Goal: Information Seeking & Learning: Find specific fact

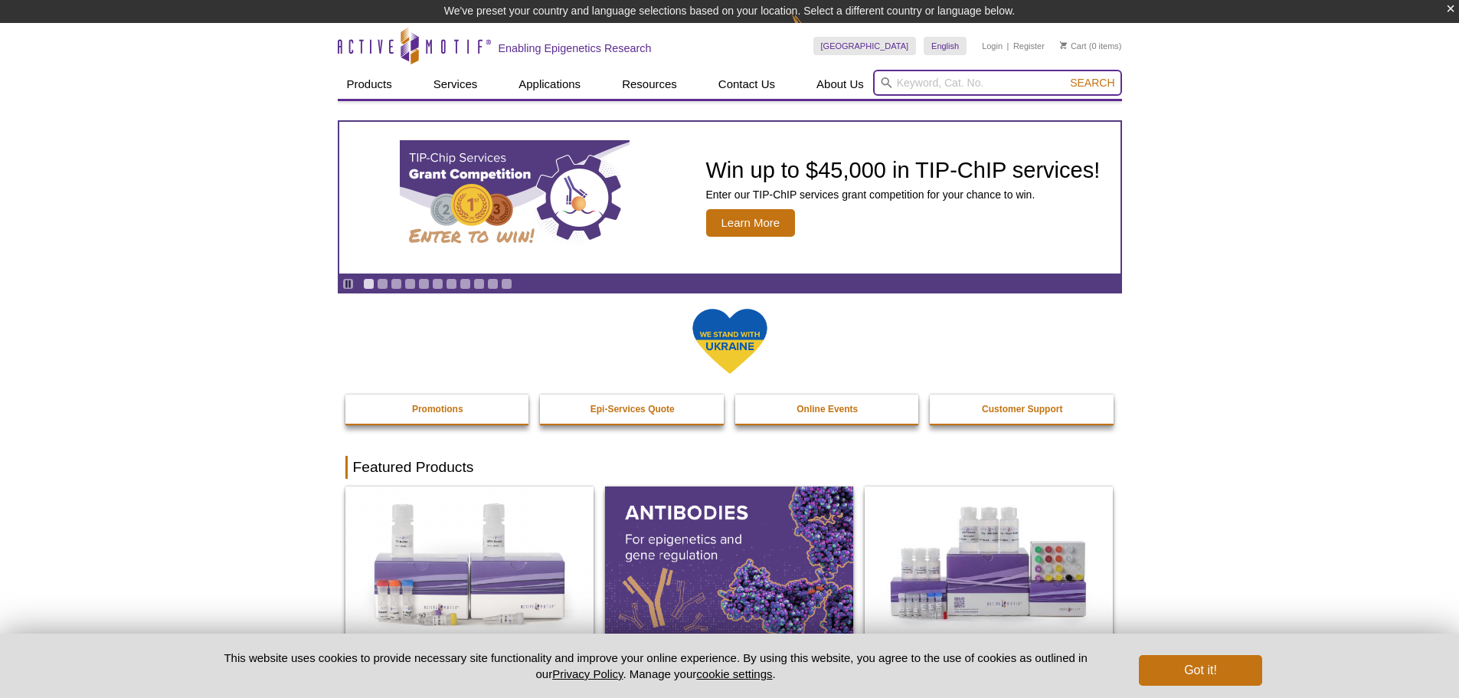
click at [928, 81] on input "search" at bounding box center [997, 83] width 249 height 26
type input "p300"
click at [1065, 76] on button "Search" at bounding box center [1092, 83] width 54 height 14
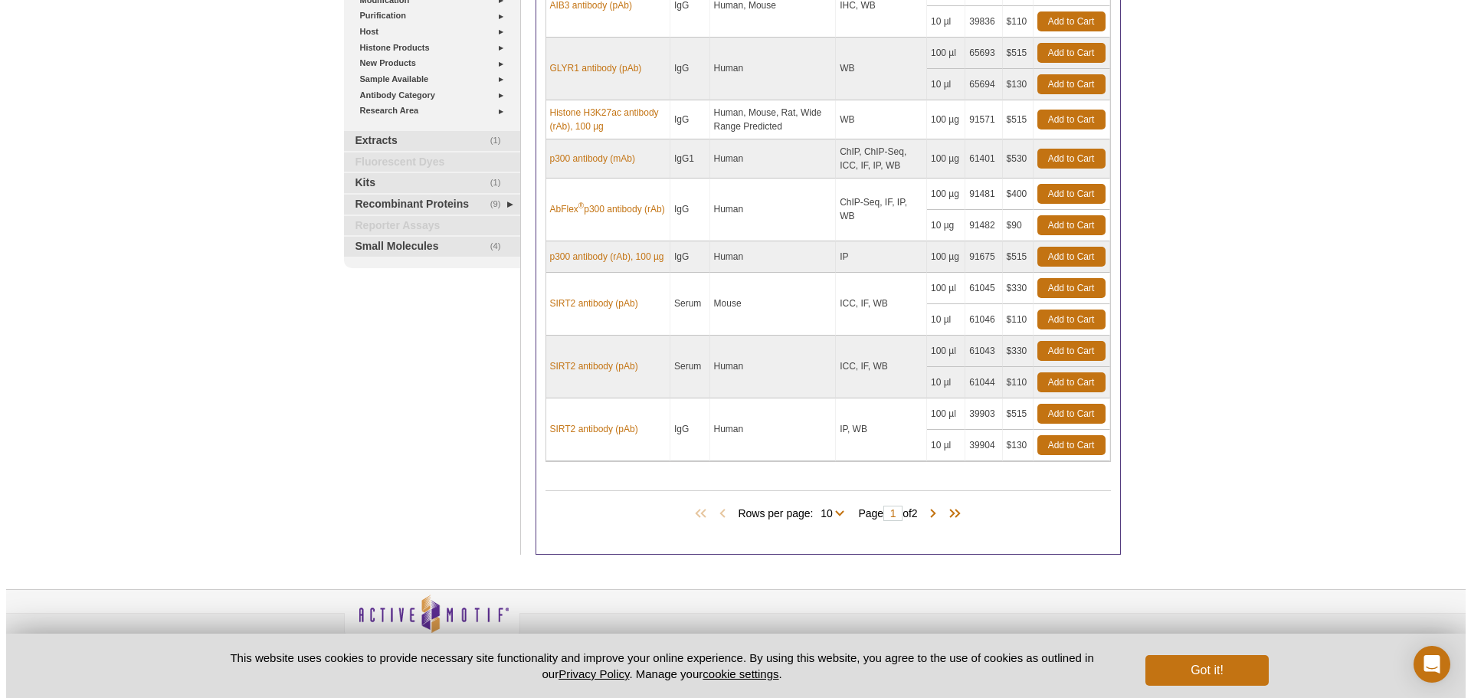
scroll to position [410, 0]
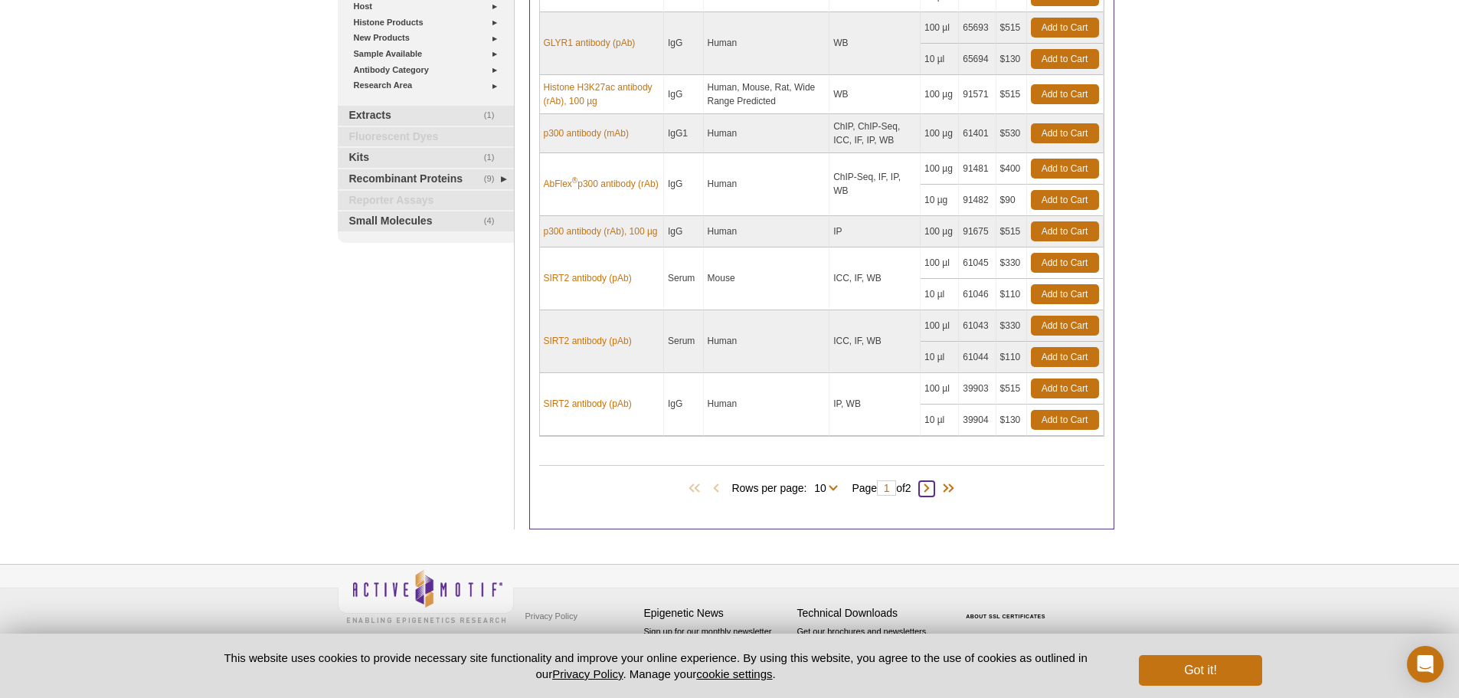
click at [930, 491] on span at bounding box center [926, 488] width 15 height 15
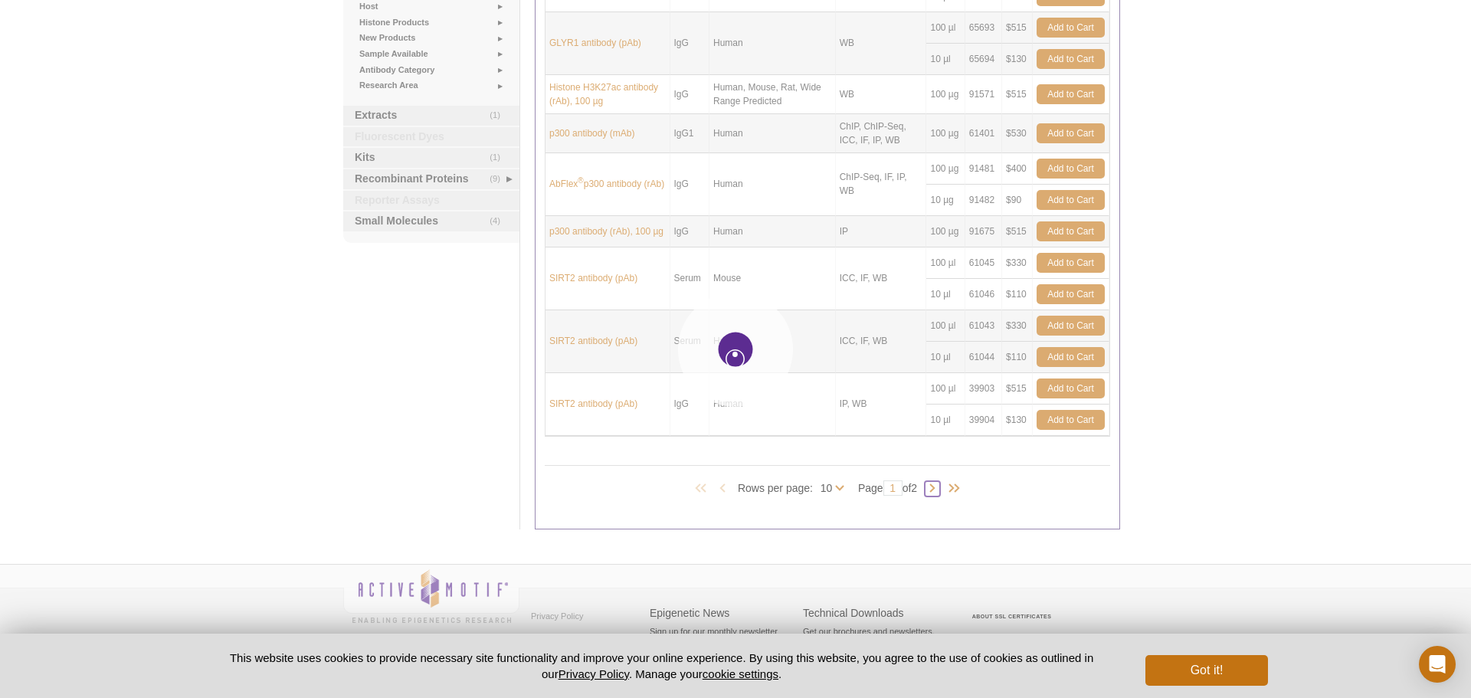
type input "2"
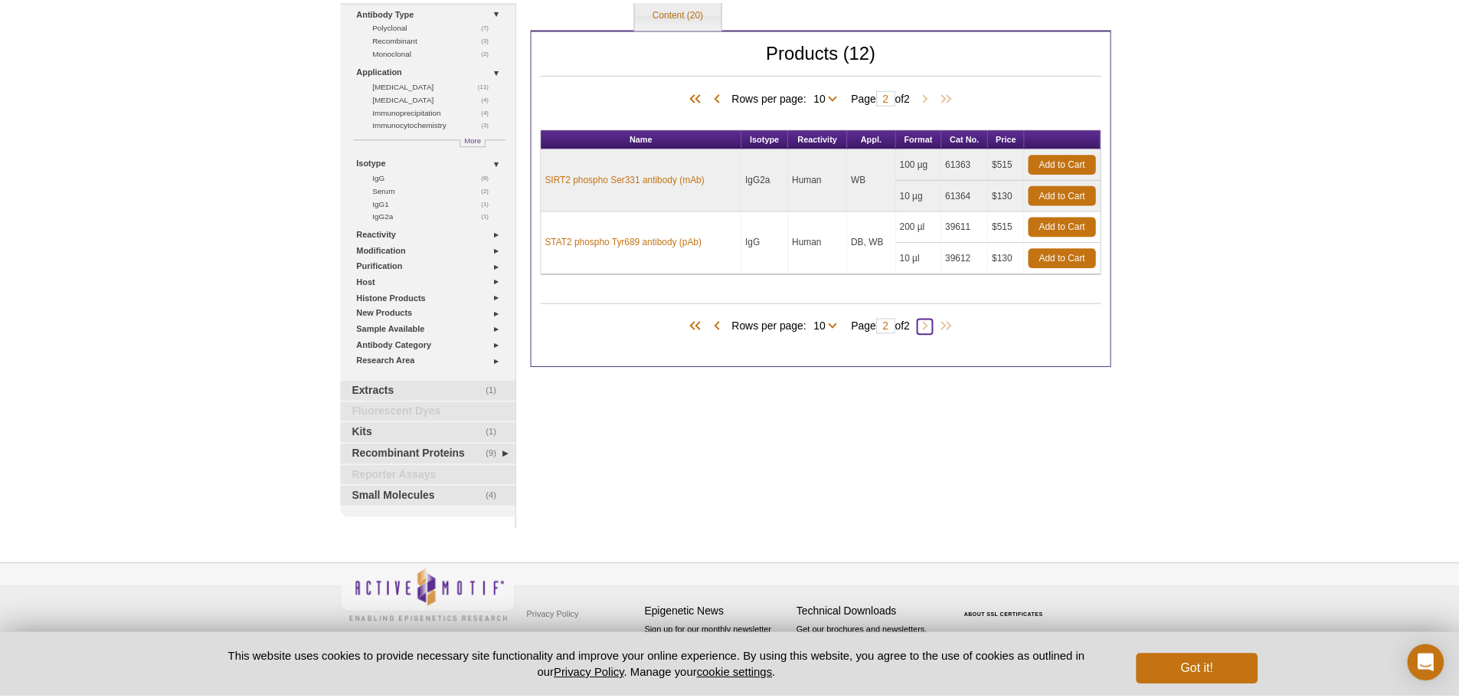
scroll to position [127, 0]
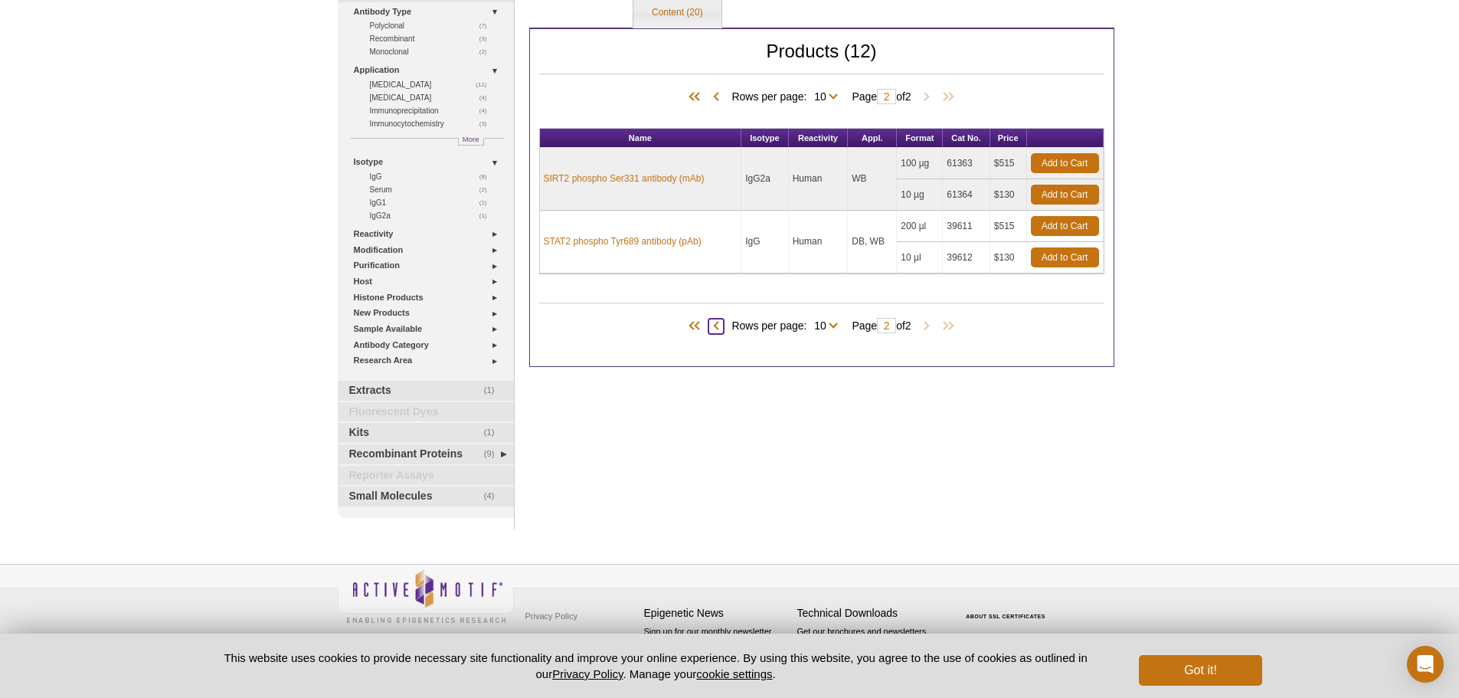
click at [709, 327] on span at bounding box center [716, 326] width 15 height 15
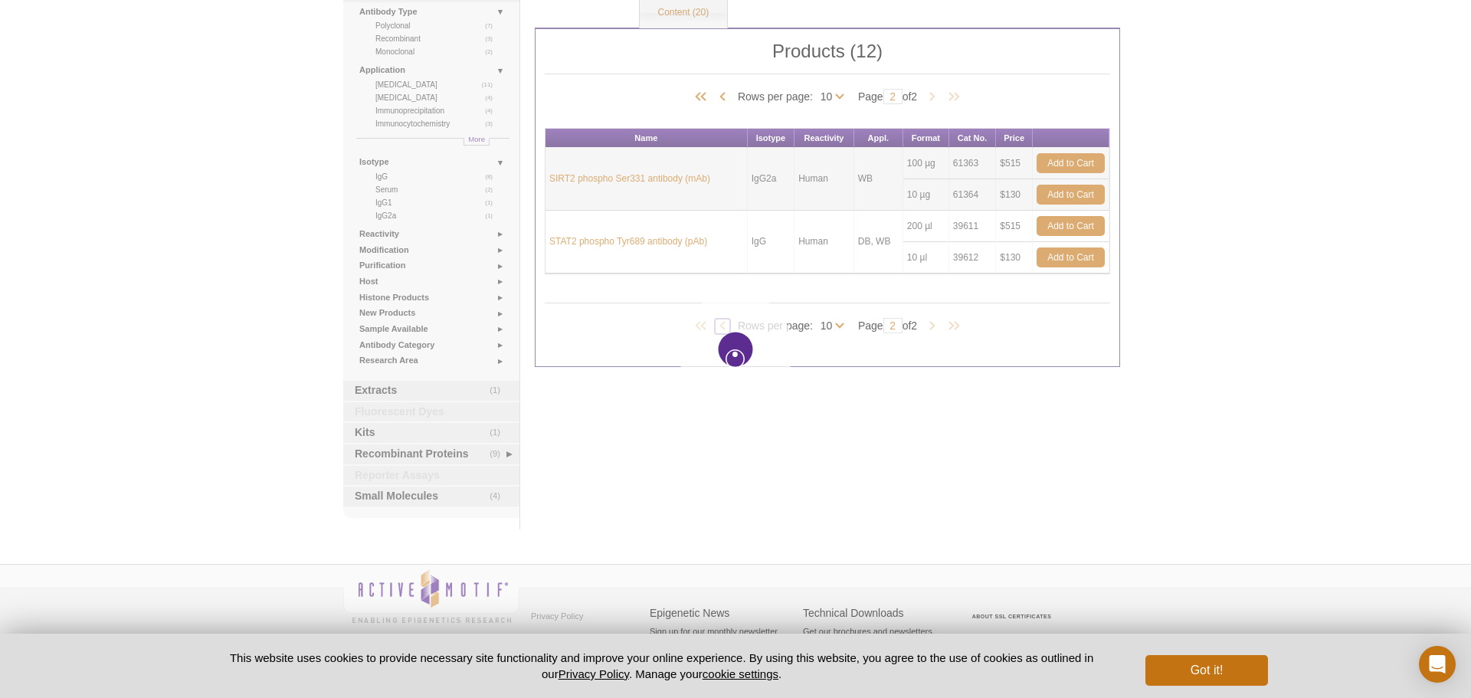
type input "1"
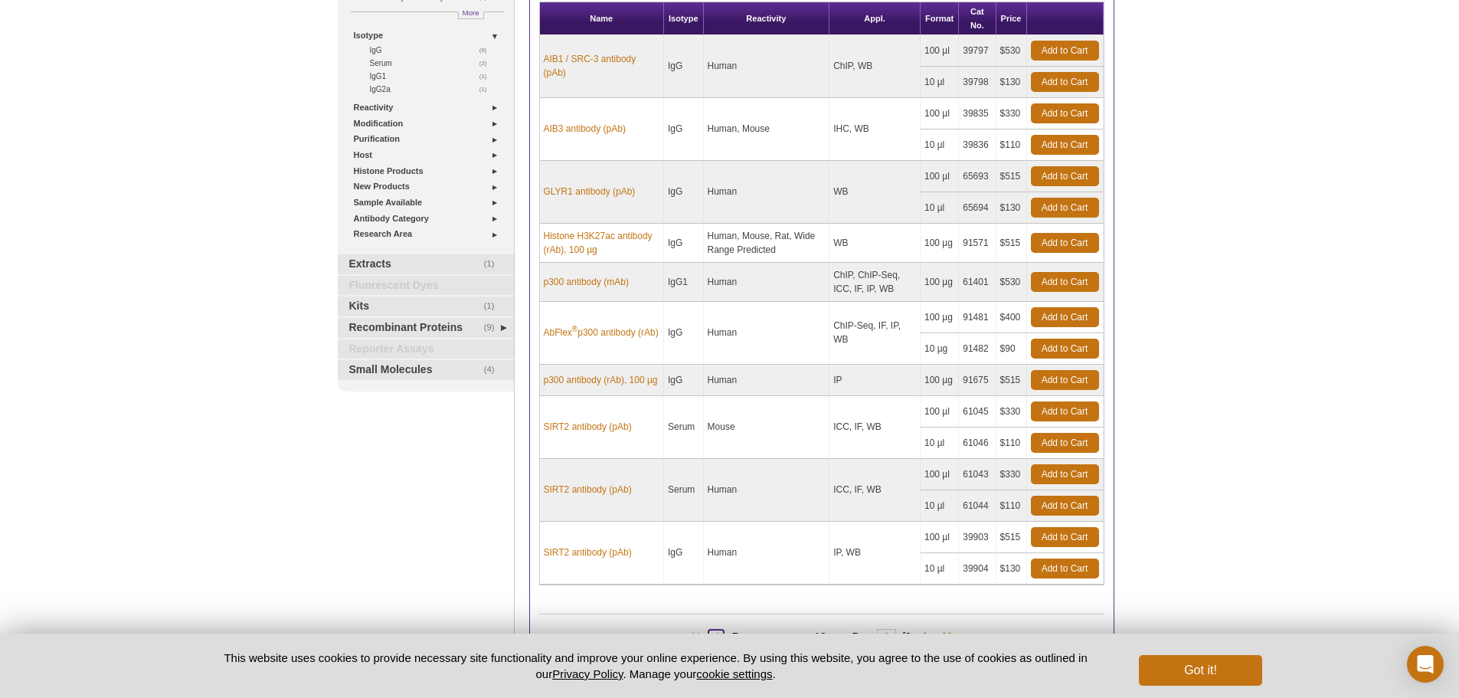
scroll to position [280, 0]
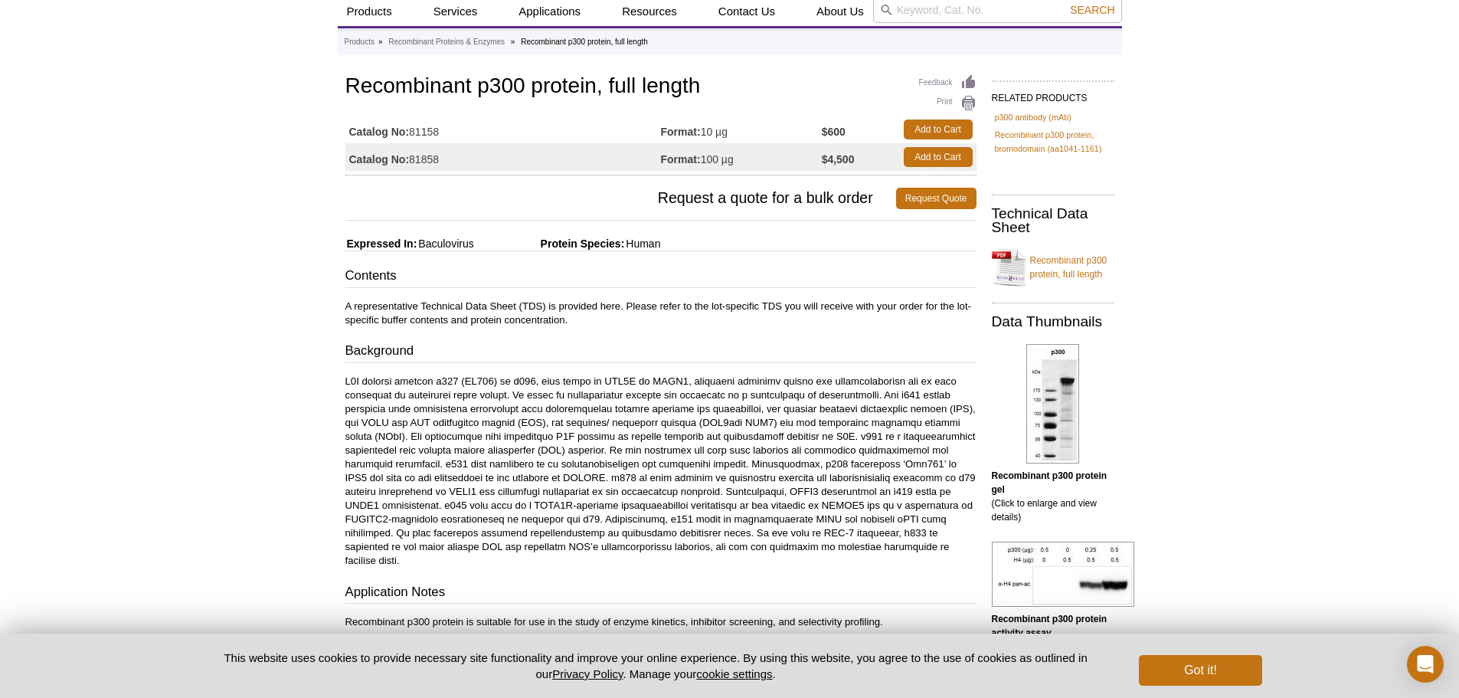
scroll to position [77, 0]
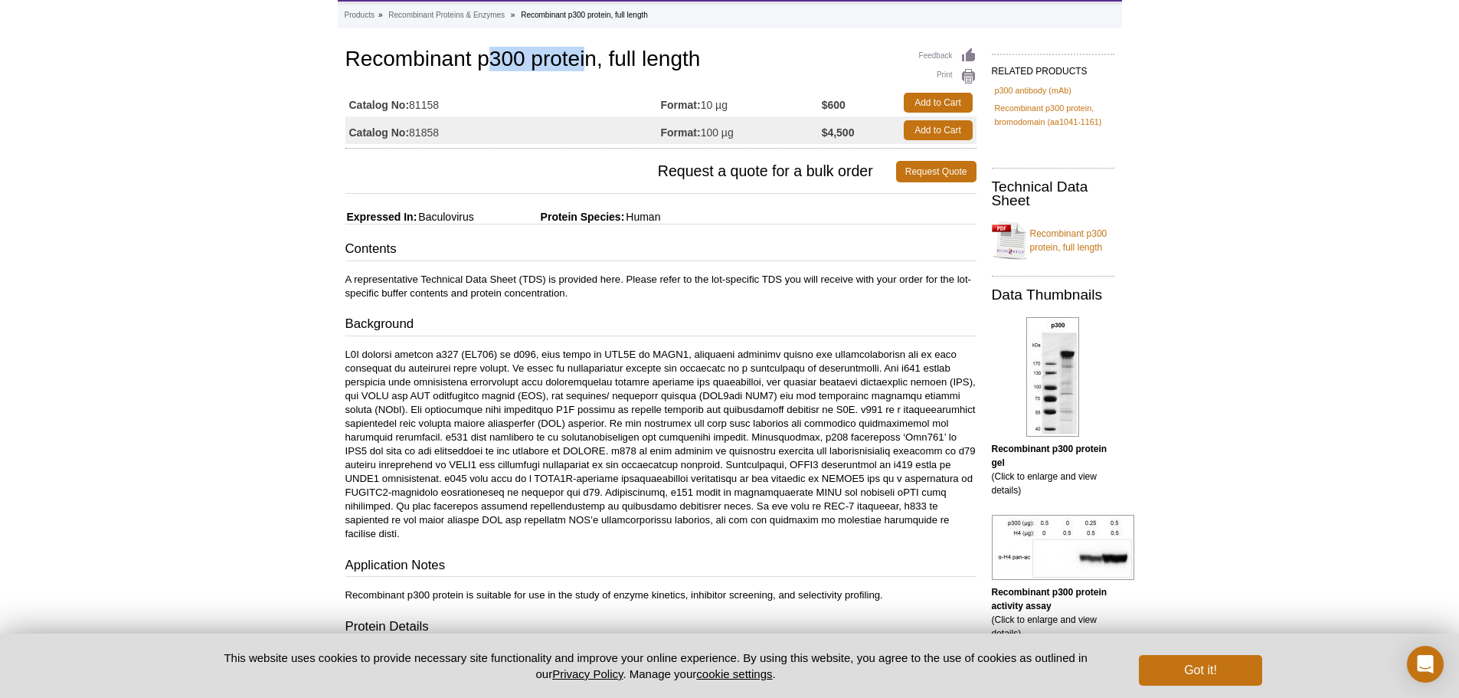
drag, startPoint x: 485, startPoint y: 57, endPoint x: 583, endPoint y: 61, distance: 98.2
click at [583, 61] on h1 "Recombinant p300 protein, full length" at bounding box center [660, 60] width 631 height 26
click at [1164, 339] on div "Active Motif Logo Enabling Epigenetics Research 0 Search Skip to content Active…" at bounding box center [729, 651] width 1459 height 1456
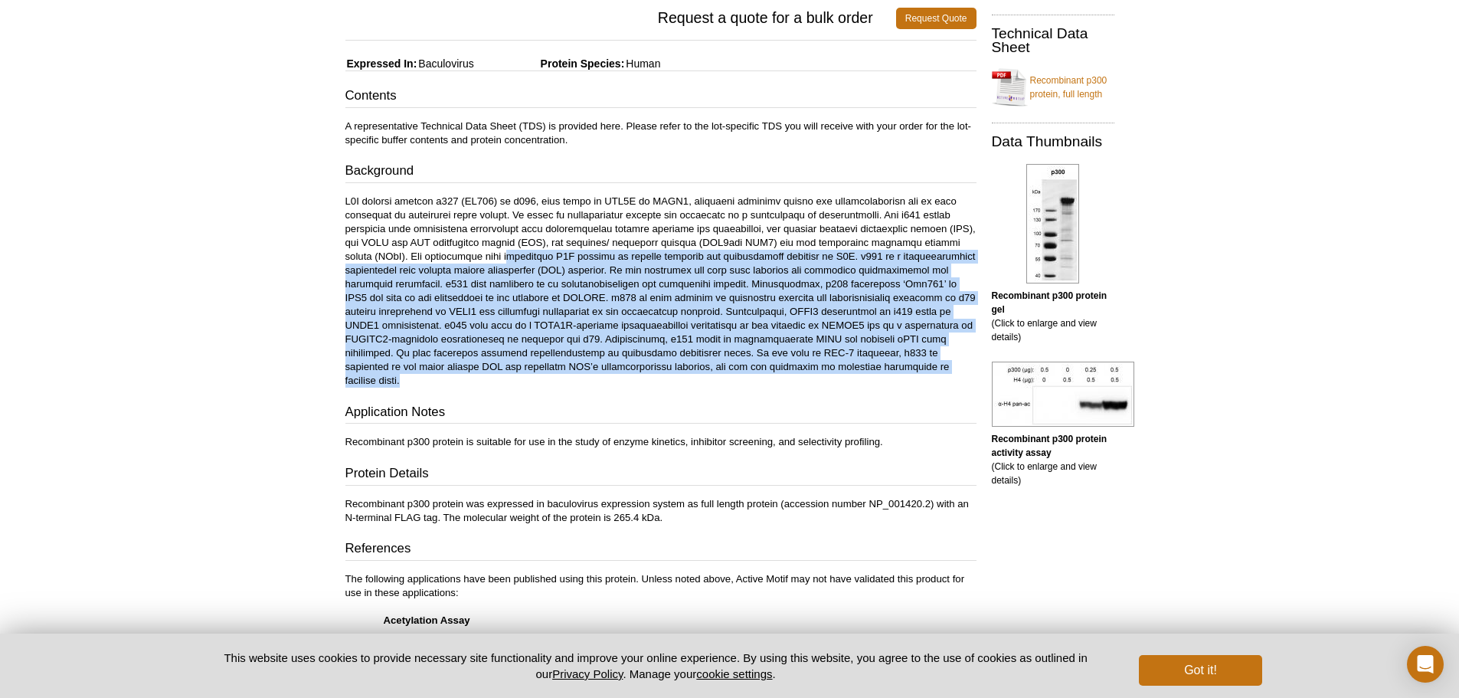
drag, startPoint x: 794, startPoint y: 367, endPoint x: 432, endPoint y: 253, distance: 379.1
click at [432, 253] on p at bounding box center [660, 291] width 631 height 193
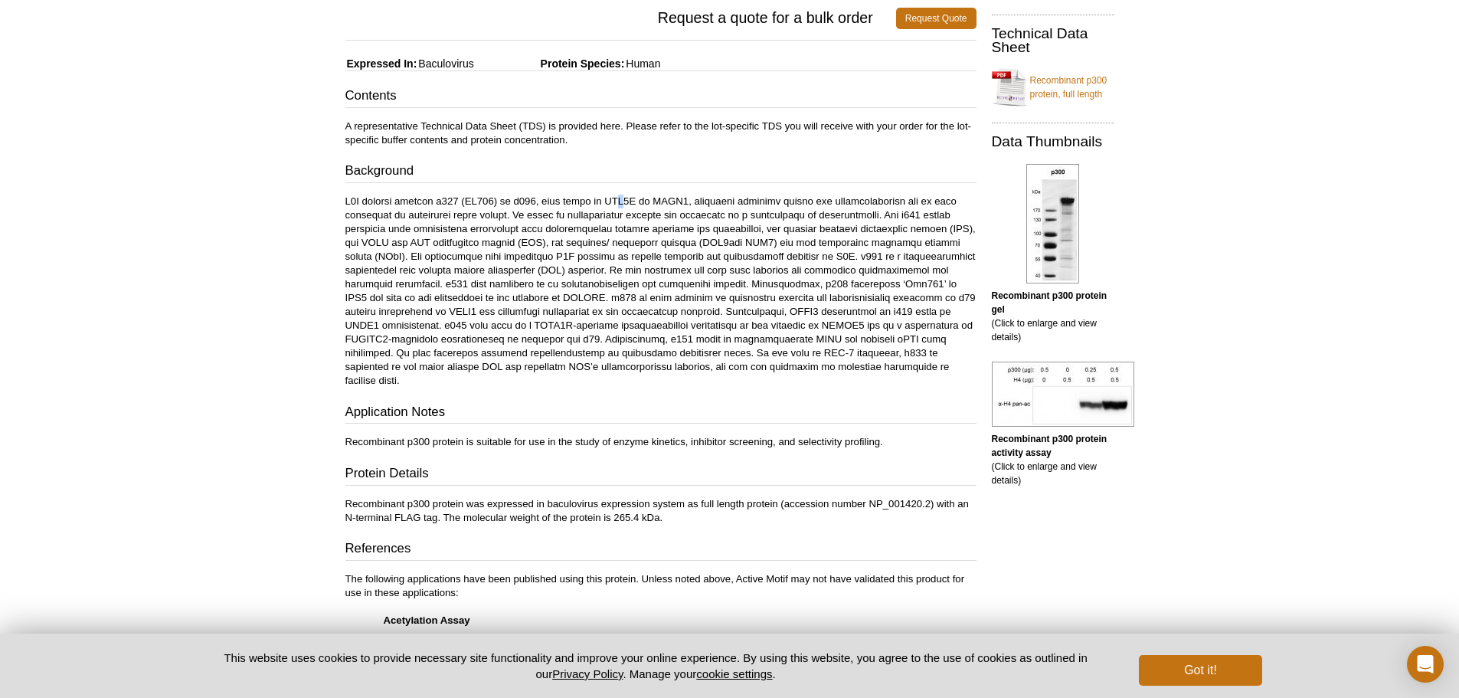
click at [629, 198] on p at bounding box center [660, 291] width 631 height 193
click at [578, 234] on p at bounding box center [660, 291] width 631 height 193
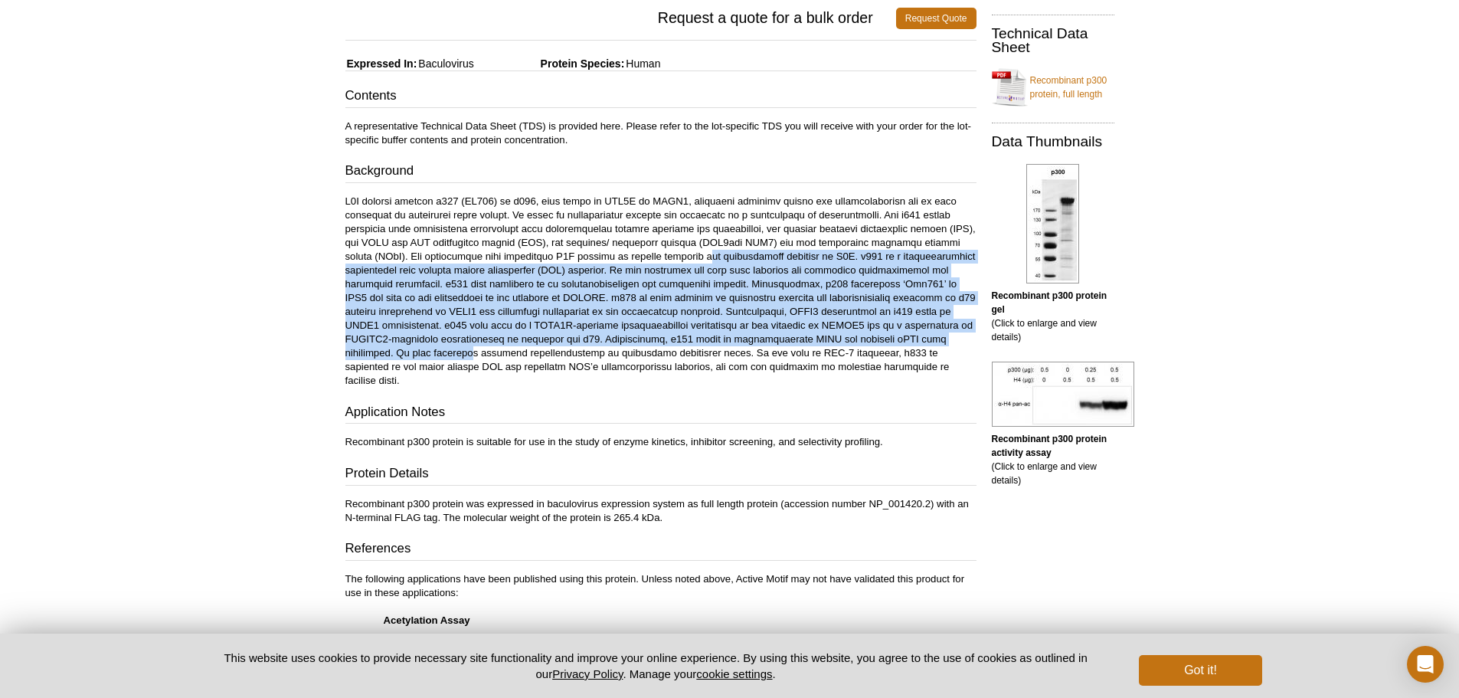
drag, startPoint x: 628, startPoint y: 250, endPoint x: 862, endPoint y: 345, distance: 252.2
click at [876, 339] on p at bounding box center [660, 291] width 631 height 193
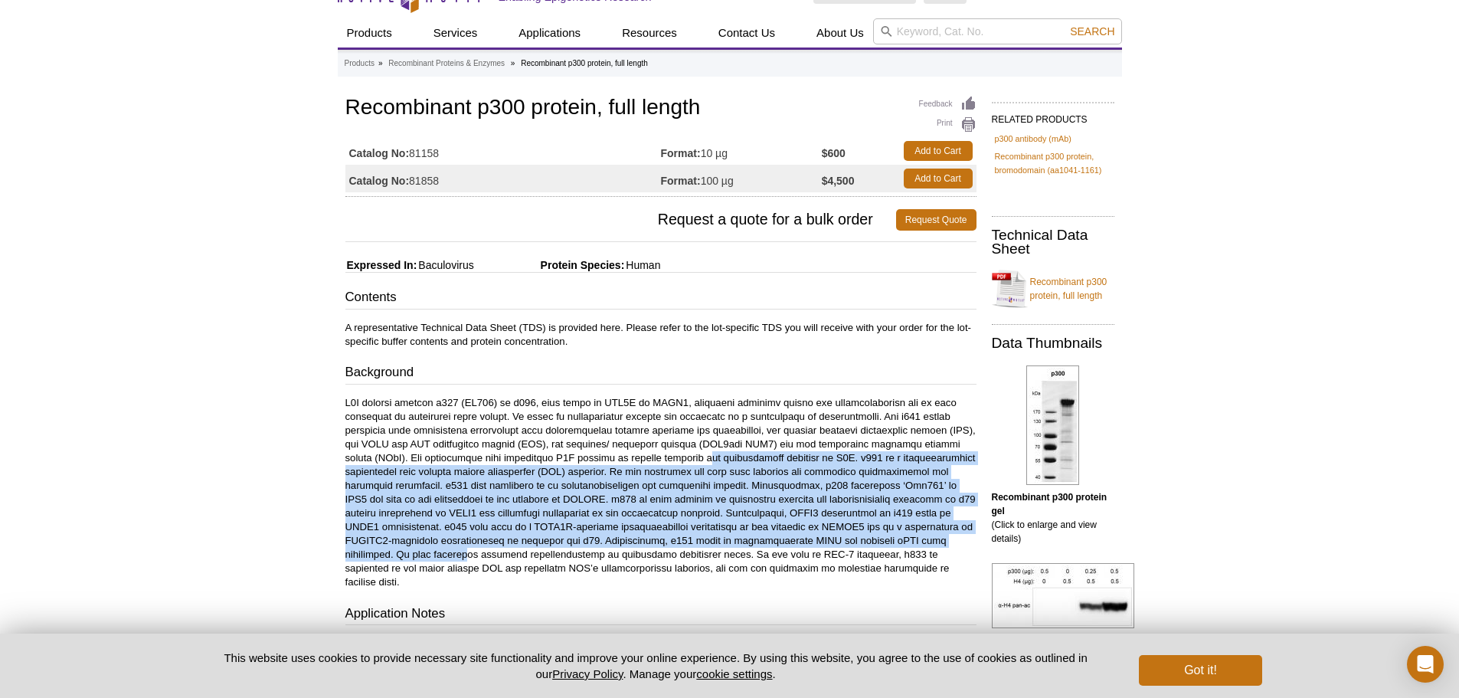
scroll to position [0, 0]
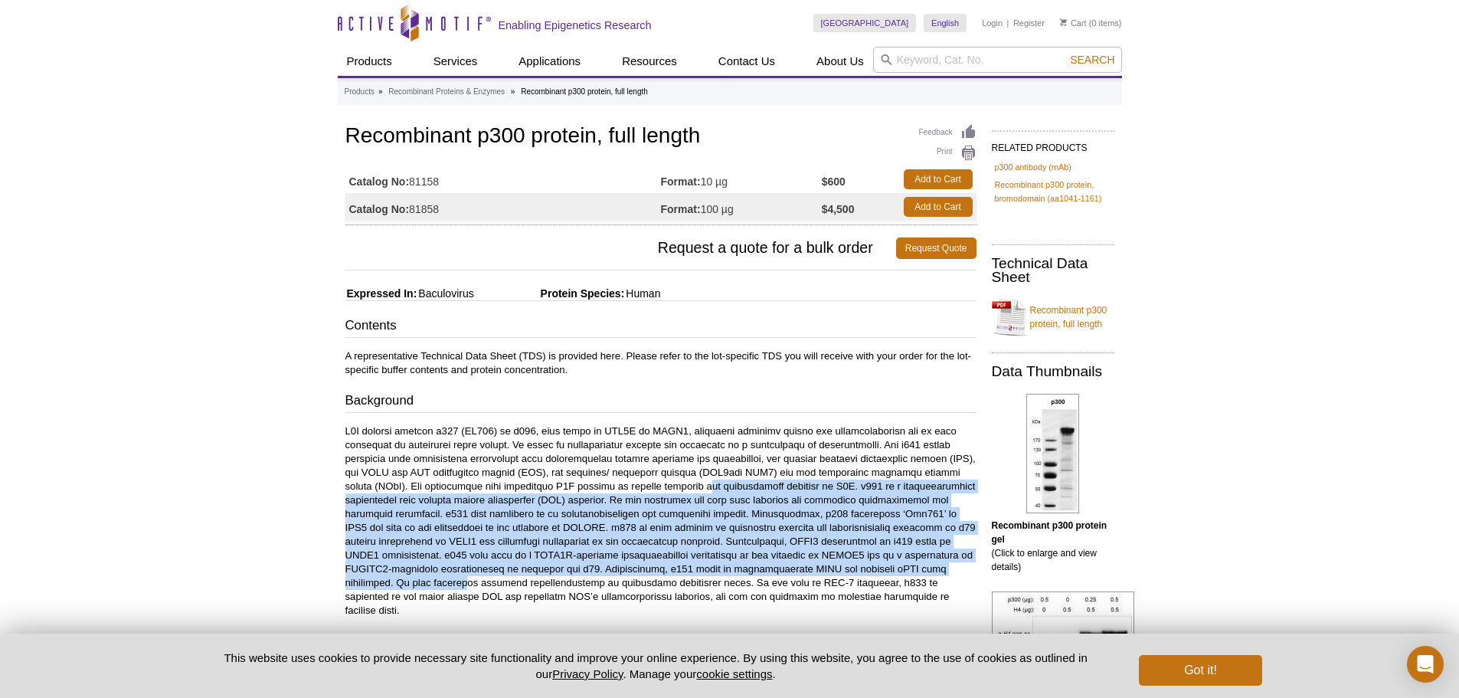
drag, startPoint x: 739, startPoint y: 186, endPoint x: 339, endPoint y: 184, distance: 399.9
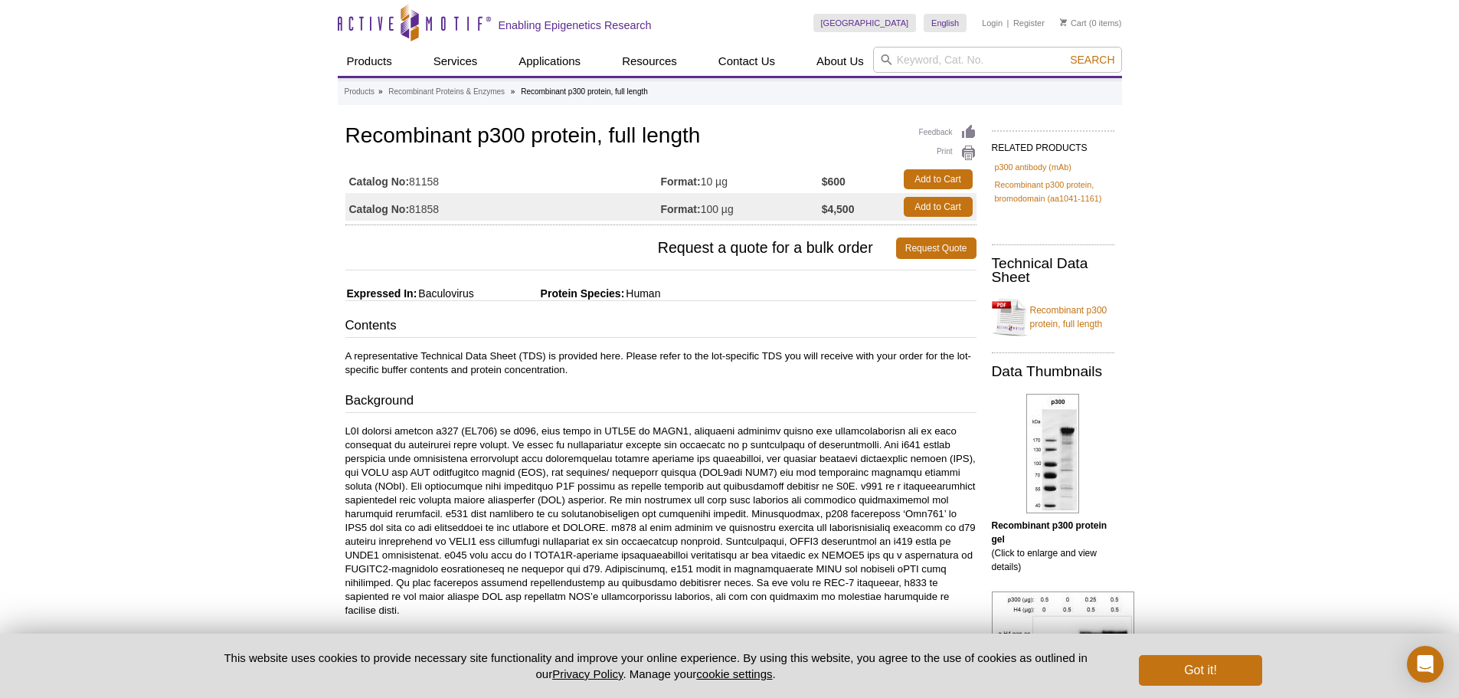
click at [788, 191] on td "Format: 10 µg" at bounding box center [741, 179] width 161 height 28
drag, startPoint x: 785, startPoint y: 187, endPoint x: 344, endPoint y: 186, distance: 441.2
drag, startPoint x: 349, startPoint y: 184, endPoint x: 874, endPoint y: 182, distance: 525.5
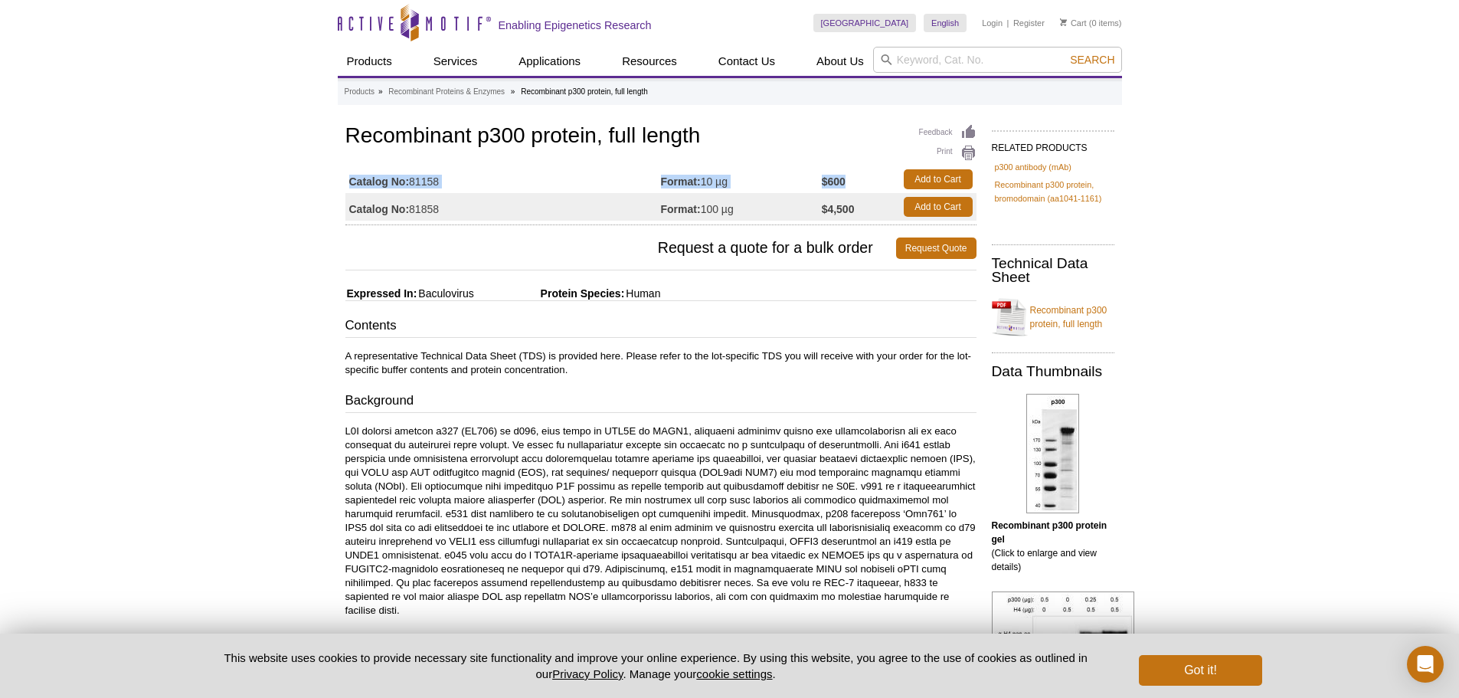
click at [874, 182] on tr "Catalog No: 81158 Format: 10 µg $600 Add to Cart" at bounding box center [660, 179] width 631 height 28
click at [867, 180] on td "$600" at bounding box center [859, 179] width 74 height 28
drag, startPoint x: 862, startPoint y: 179, endPoint x: 351, endPoint y: 185, distance: 510.9
click at [351, 185] on tr "Catalog No: 81158 Format: 10 µg $600 Add to Cart" at bounding box center [660, 179] width 631 height 28
click at [584, 181] on td "Catalog No: 81158" at bounding box center [503, 179] width 316 height 28
